Goal: Task Accomplishment & Management: Manage account settings

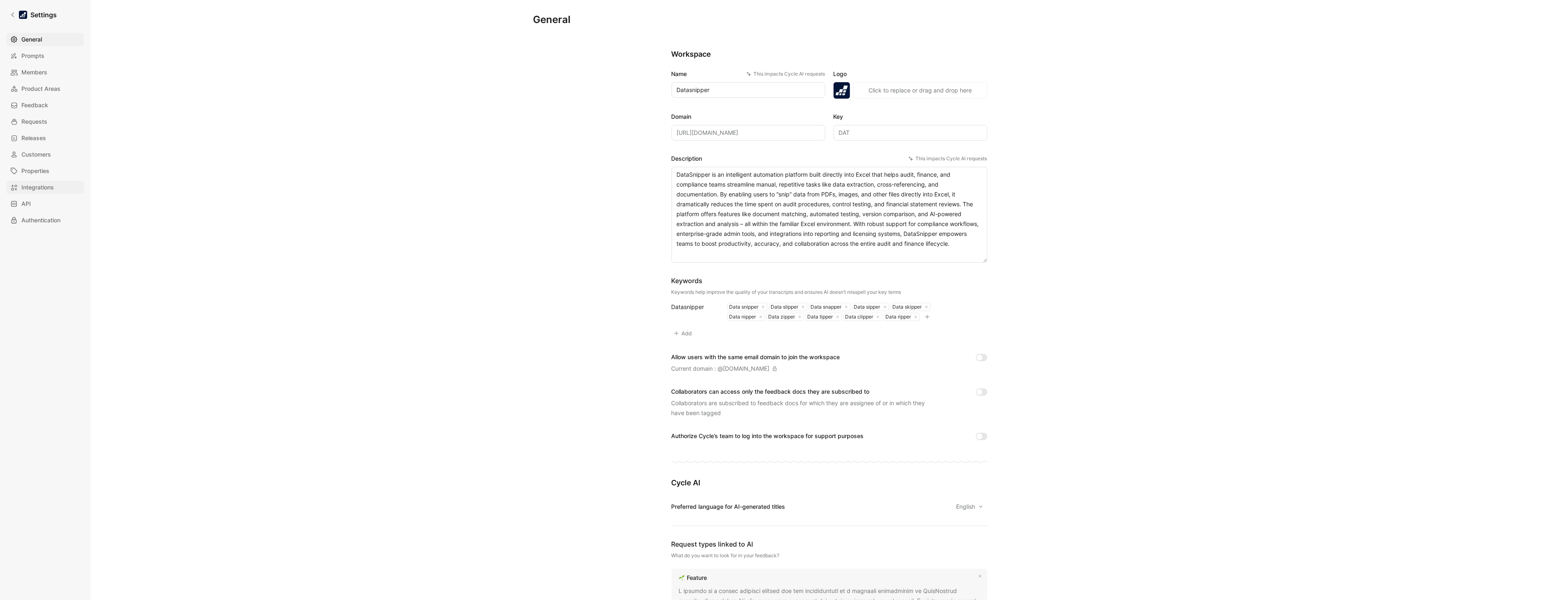
click at [42, 192] on span "Integrations" at bounding box center [38, 187] width 33 height 10
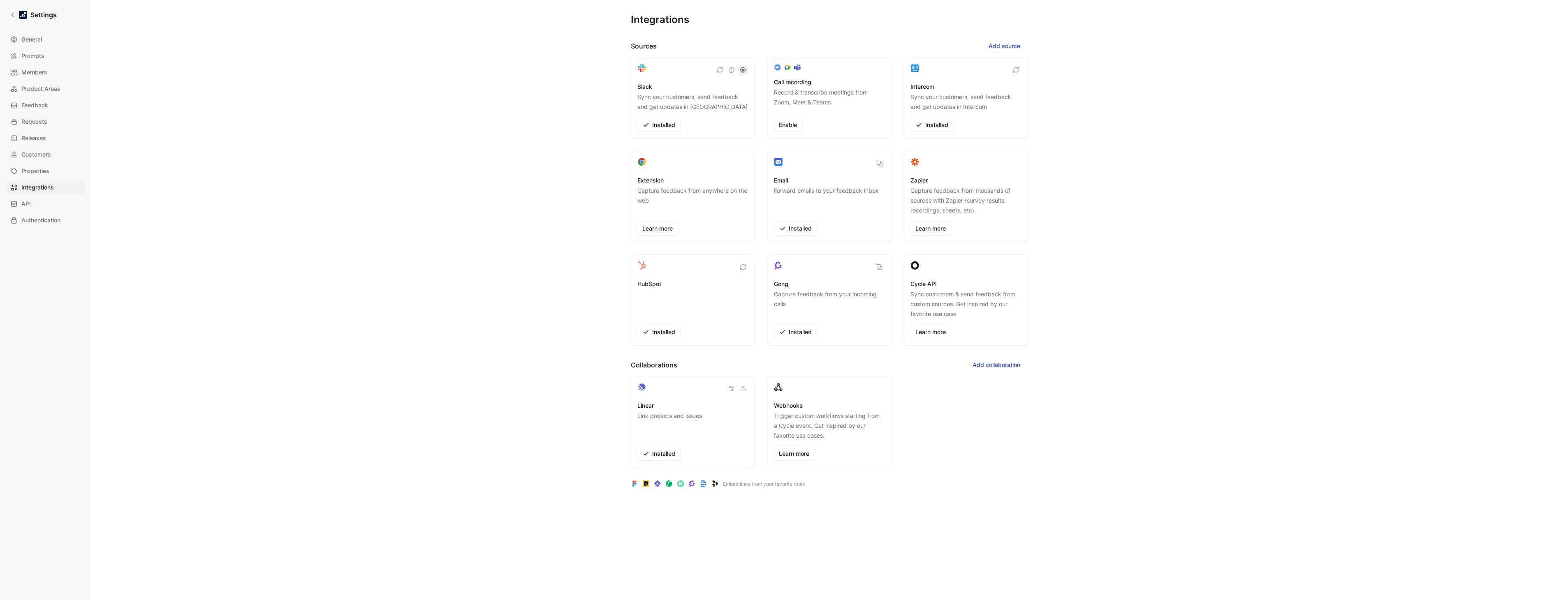
click at [742, 69] on icon "button" at bounding box center [743, 70] width 7 height 7
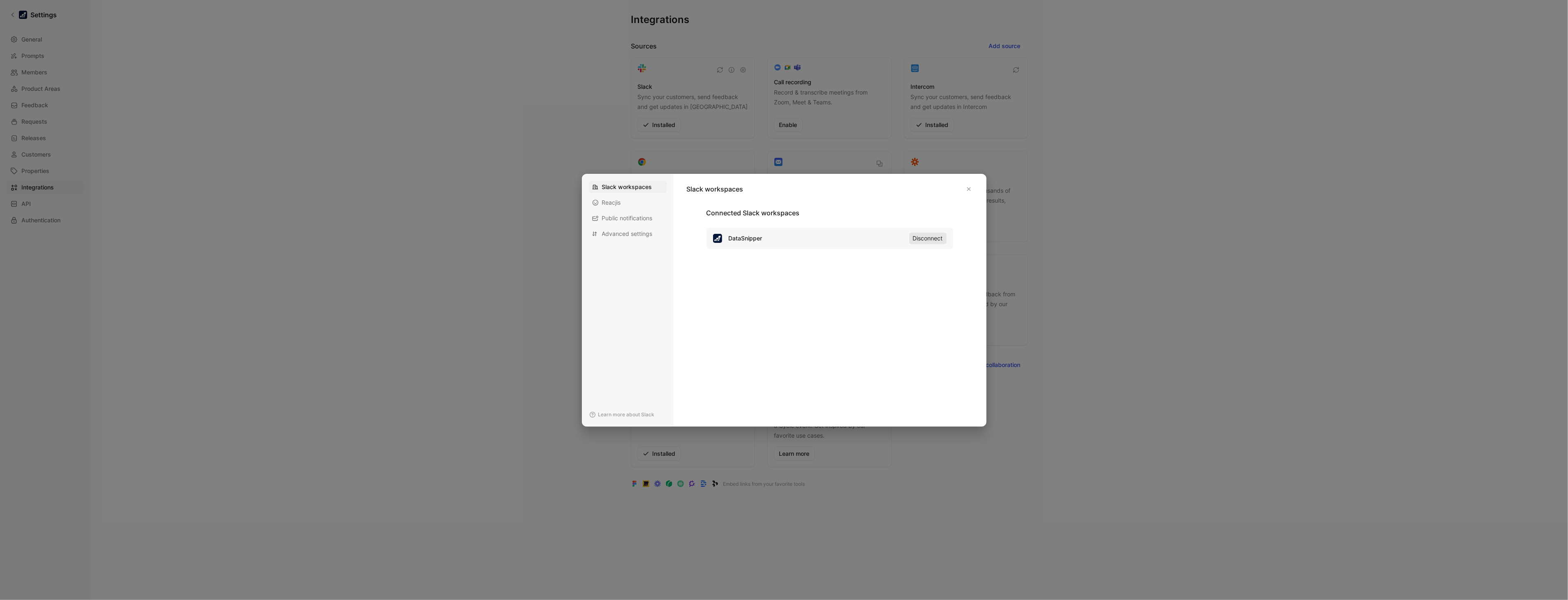
click at [926, 240] on span "Disconnect" at bounding box center [928, 238] width 30 height 10
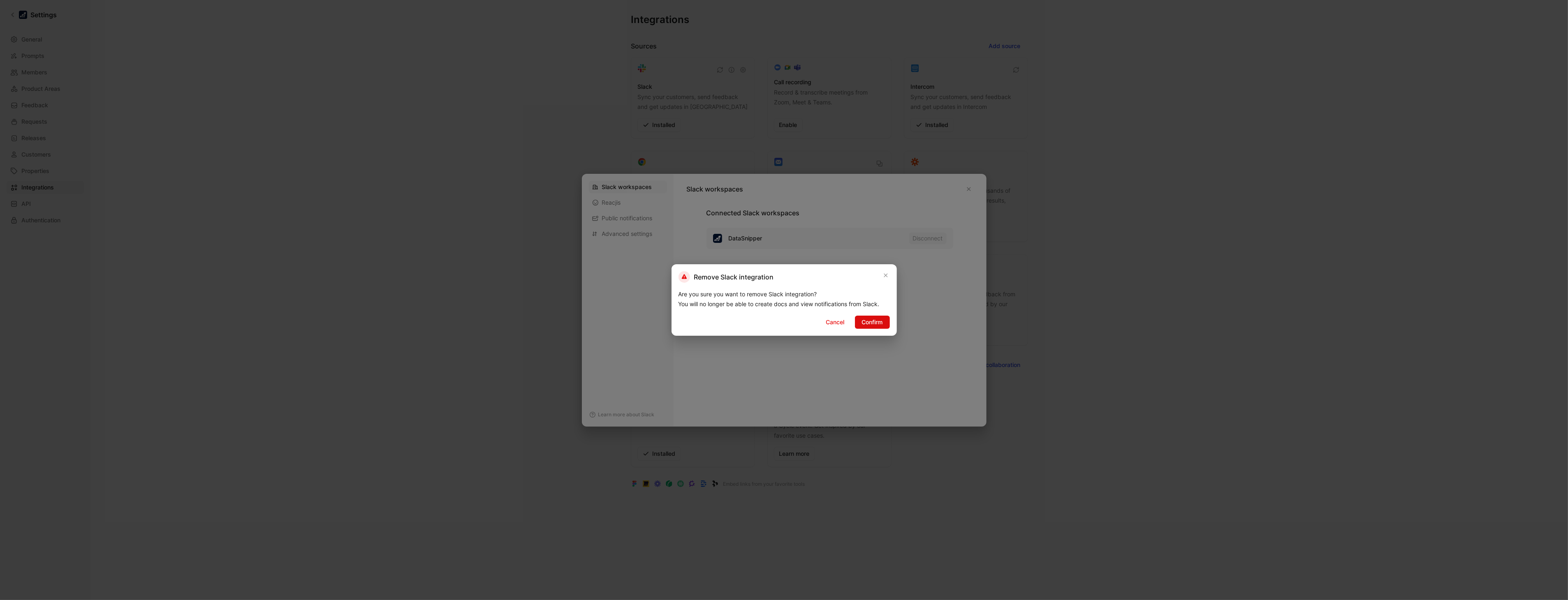
click at [877, 324] on span "Confirm" at bounding box center [871, 322] width 21 height 10
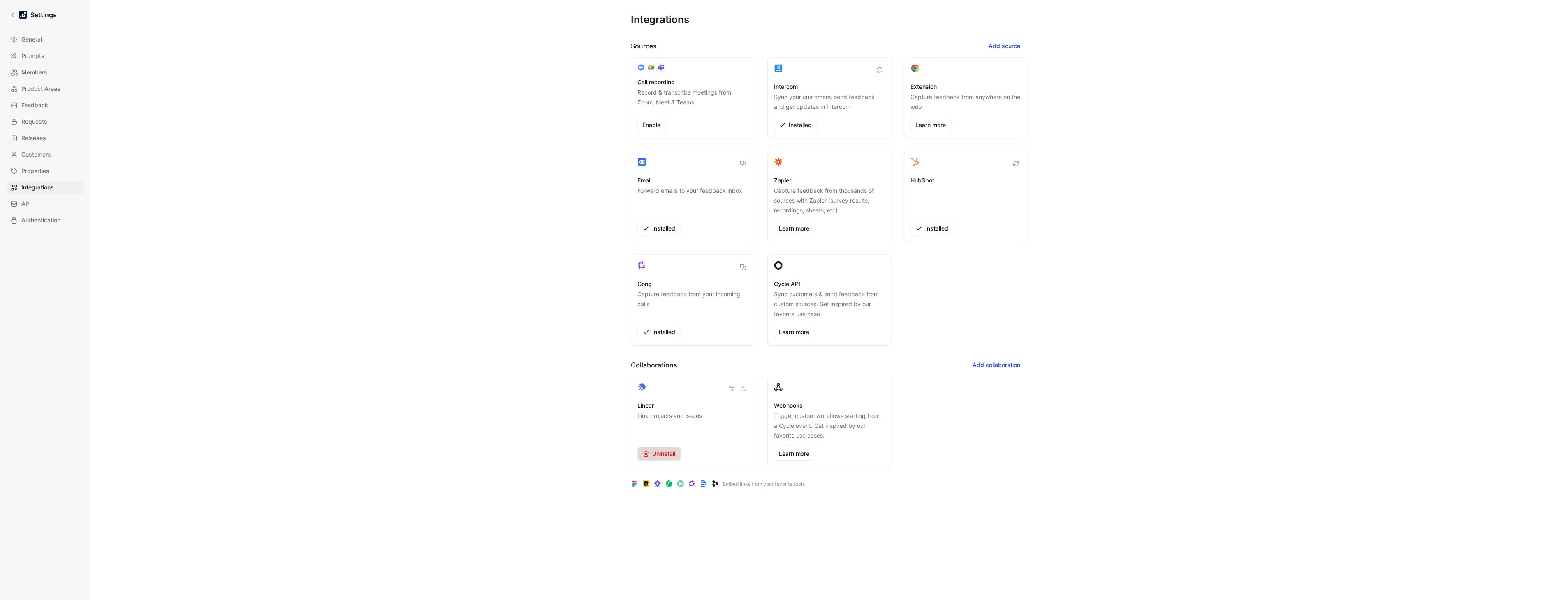
click at [661, 458] on span "Uninstall" at bounding box center [659, 454] width 33 height 10
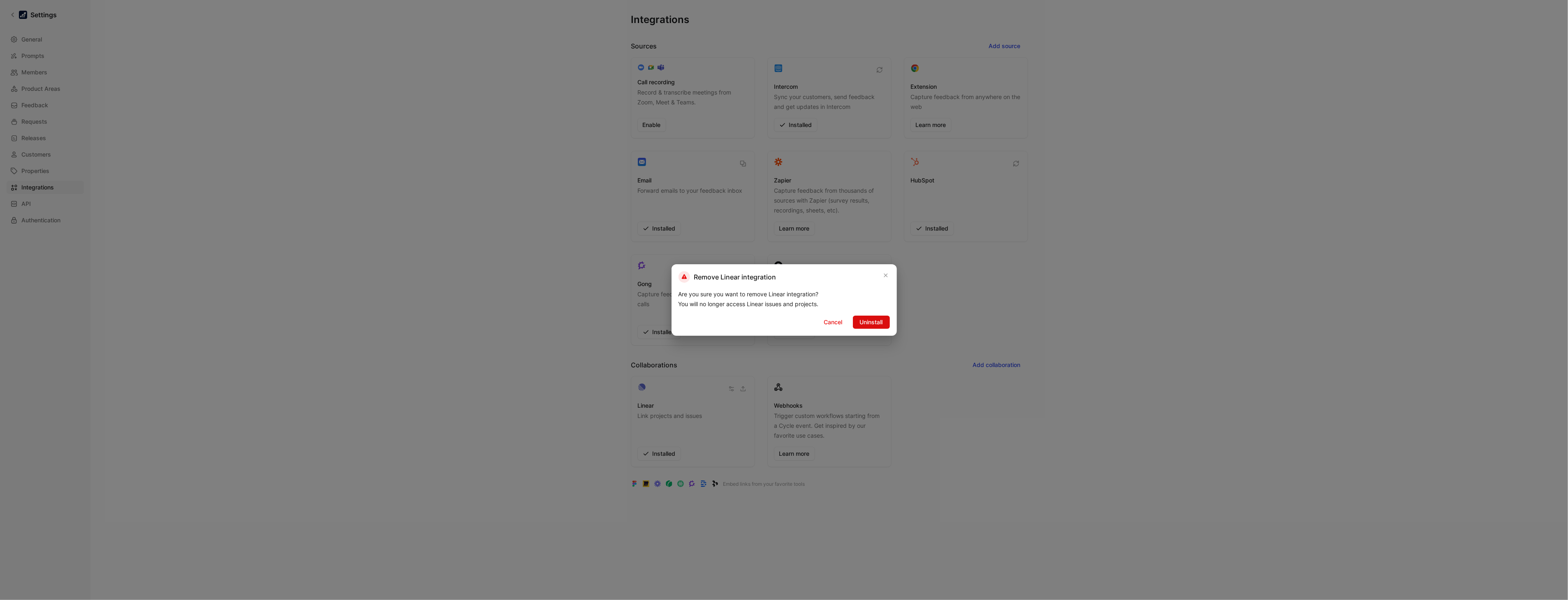
click at [865, 319] on span "Uninstall" at bounding box center [871, 322] width 23 height 10
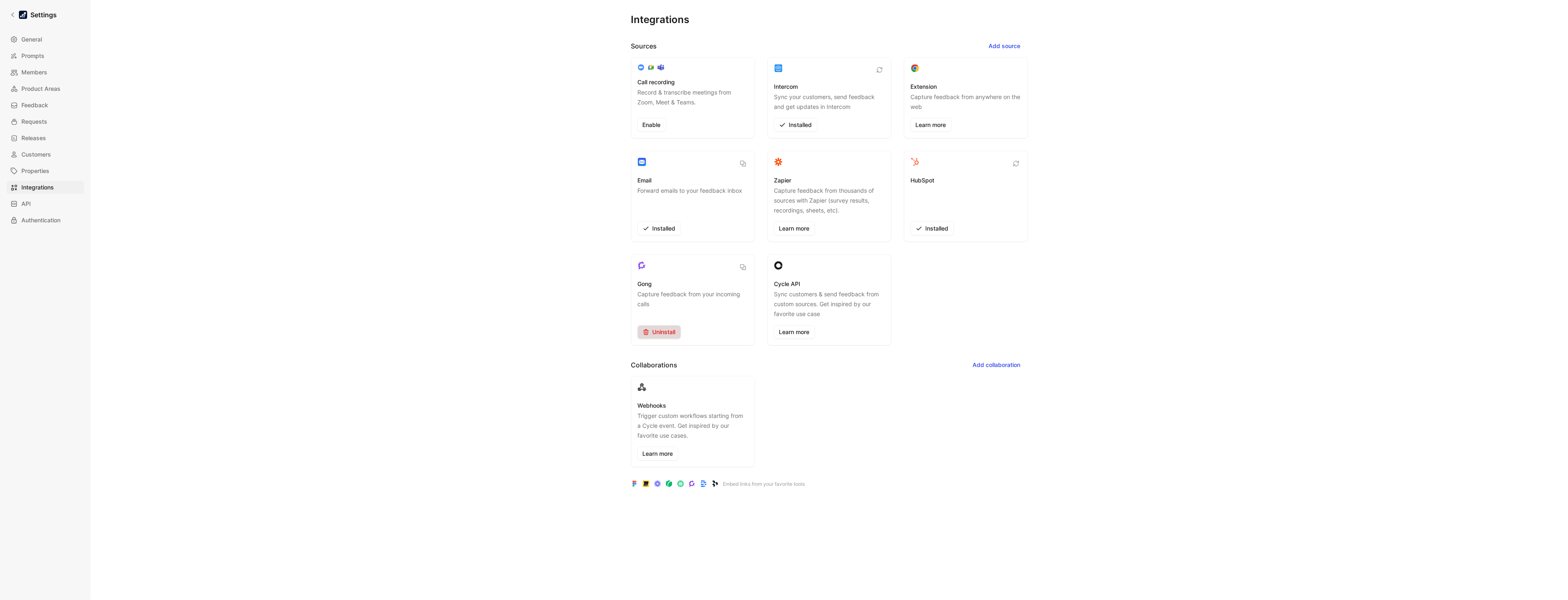
click at [660, 333] on span "Uninstall" at bounding box center [659, 332] width 33 height 10
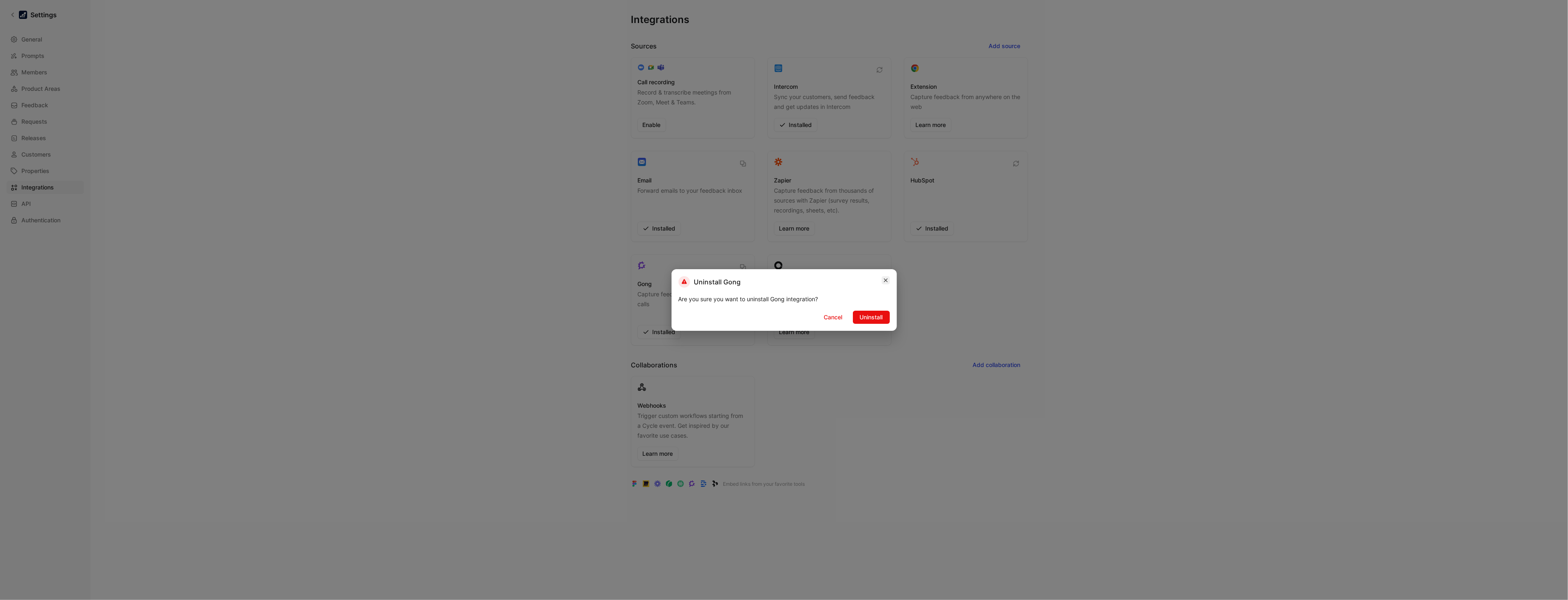
click at [882, 279] on button "button" at bounding box center [886, 280] width 8 height 8
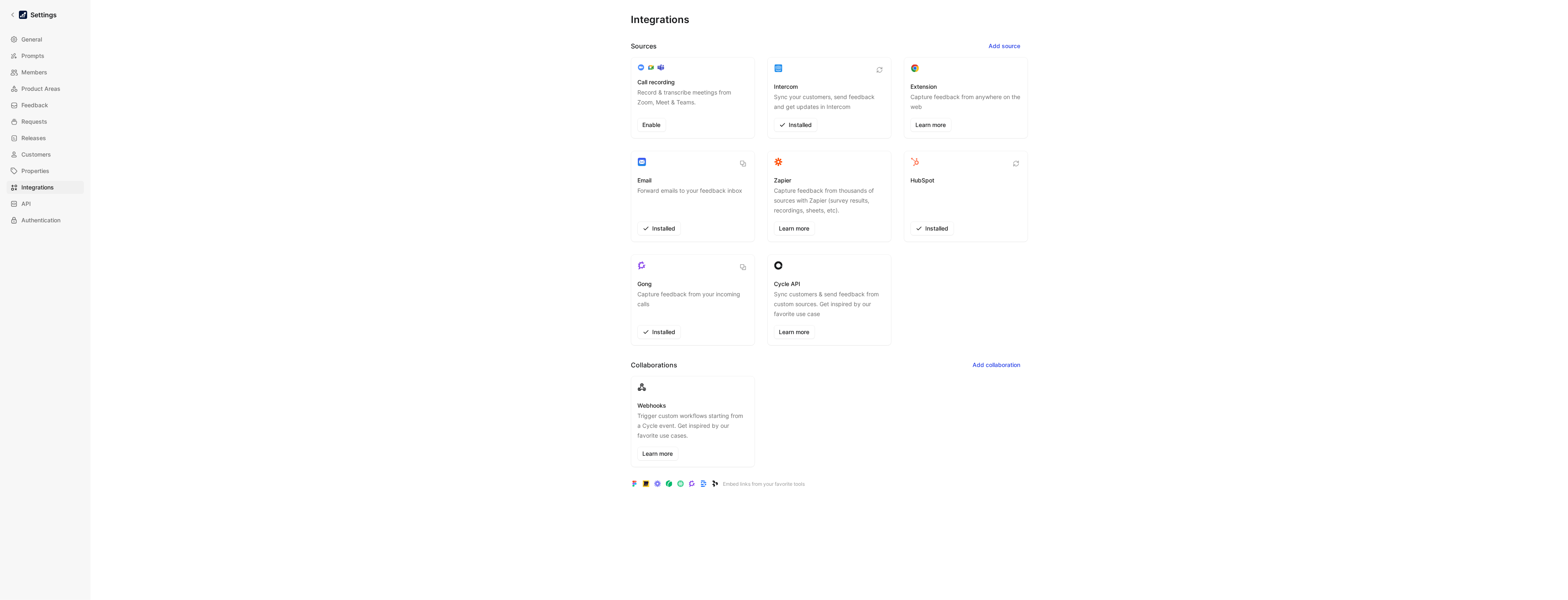
click at [69, 377] on div "Settings General Prompts Members Product Areas Feedback Requests Releases Custo…" at bounding box center [45, 300] width 90 height 600
